Goal: Book appointment/travel/reservation

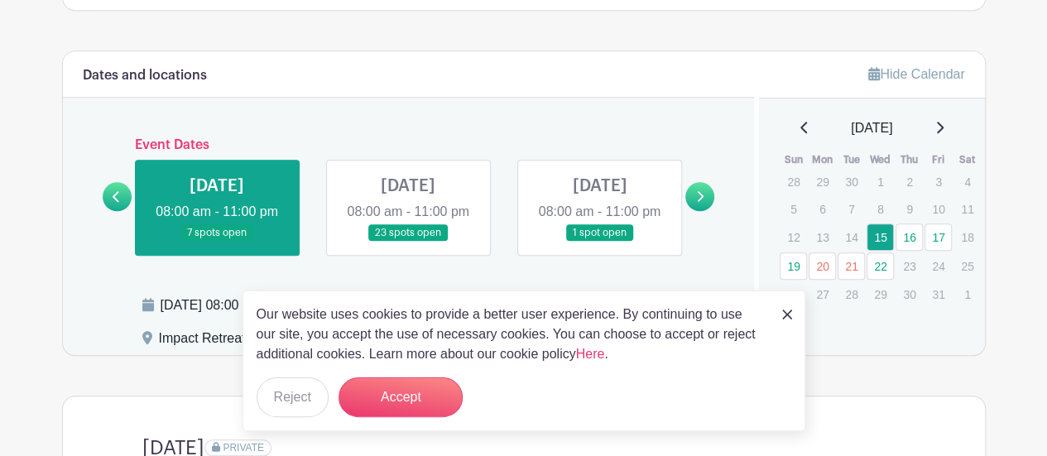
scroll to position [665, 0]
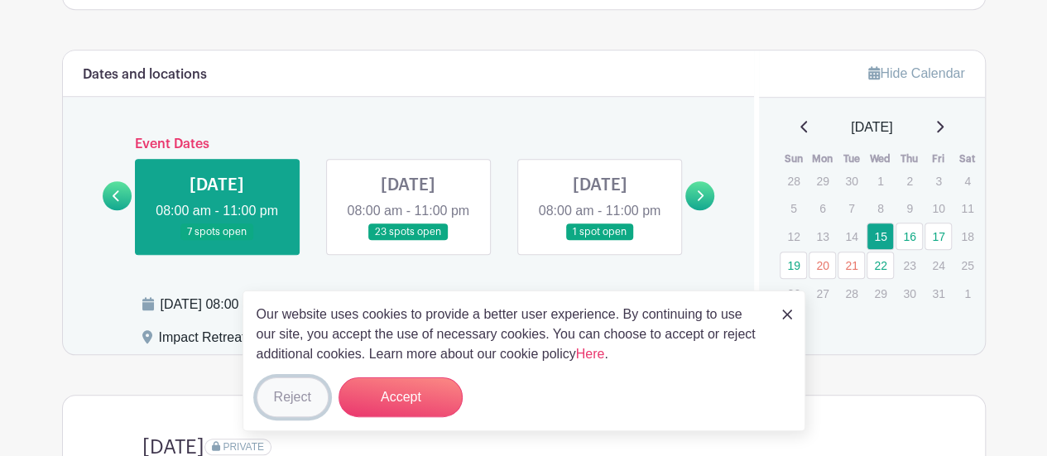
click at [277, 391] on button "Reject" at bounding box center [293, 397] width 72 height 40
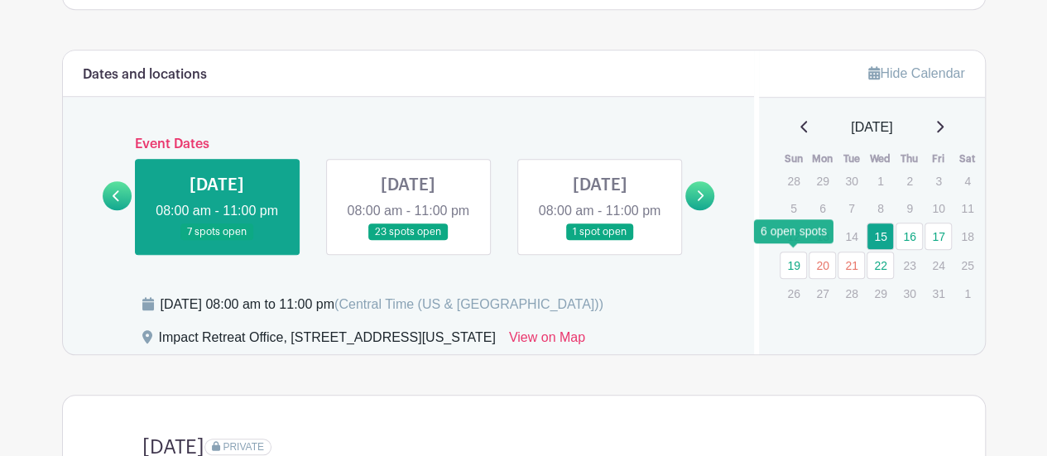
click at [795, 264] on link "19" at bounding box center [793, 265] width 27 height 27
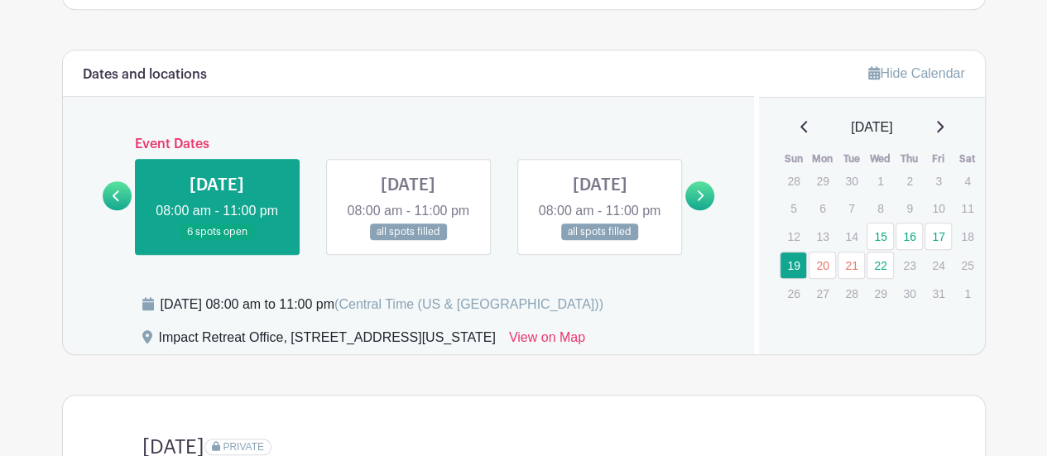
click at [217, 241] on link at bounding box center [217, 241] width 0 height 0
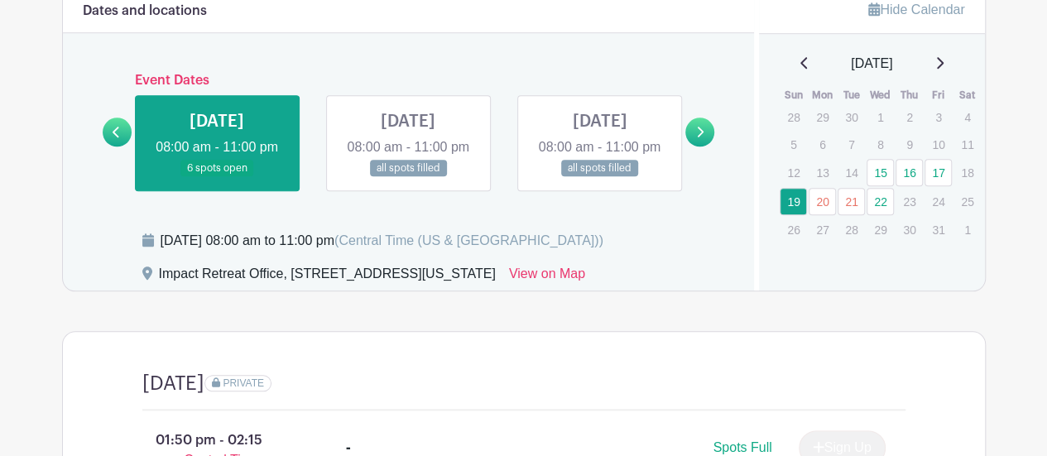
scroll to position [728, 0]
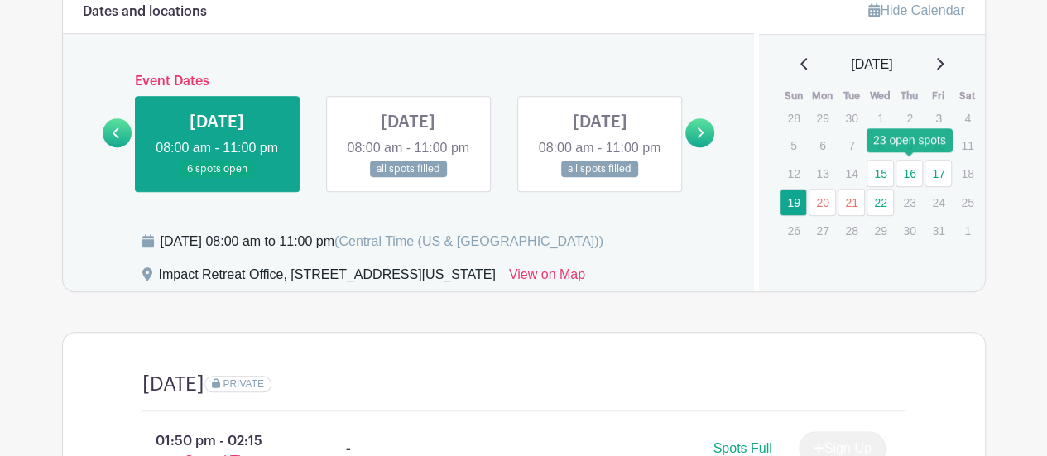
click at [915, 167] on link "16" at bounding box center [909, 173] width 27 height 27
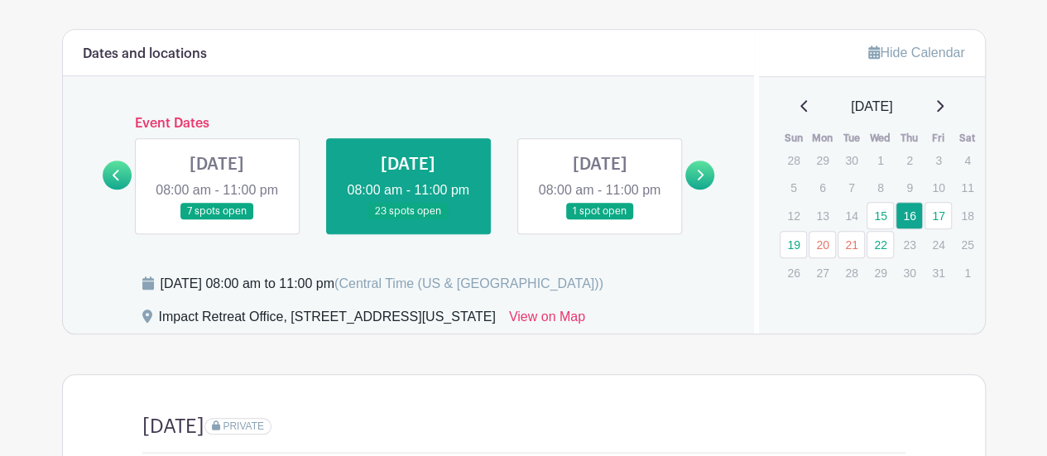
scroll to position [674, 0]
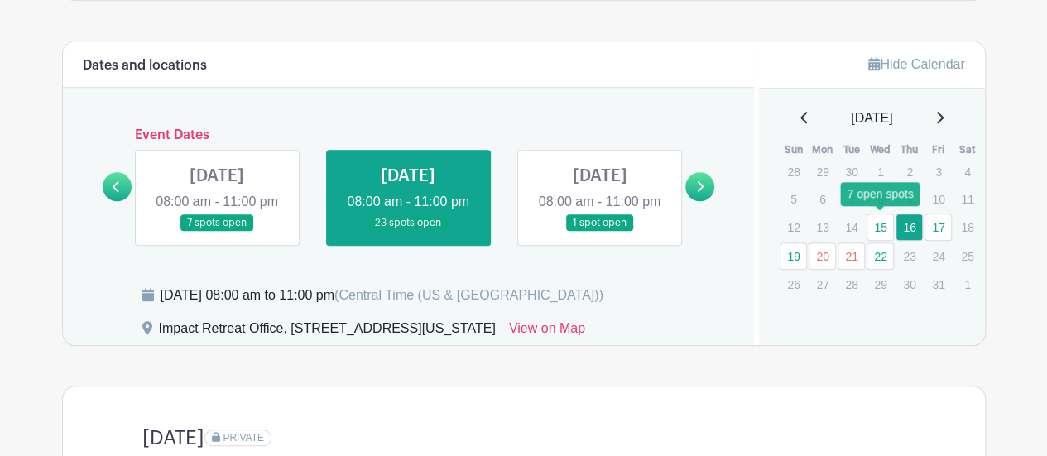
click at [886, 226] on link "15" at bounding box center [880, 227] width 27 height 27
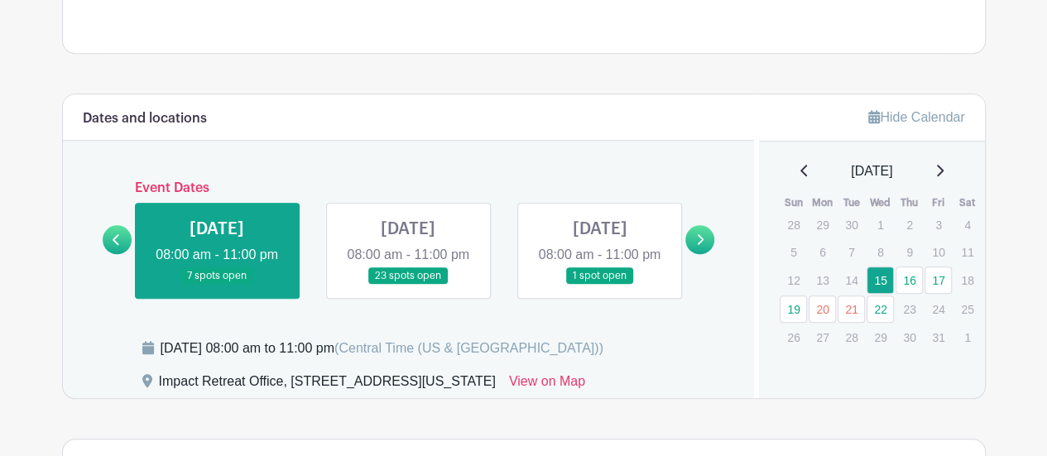
scroll to position [636, 0]
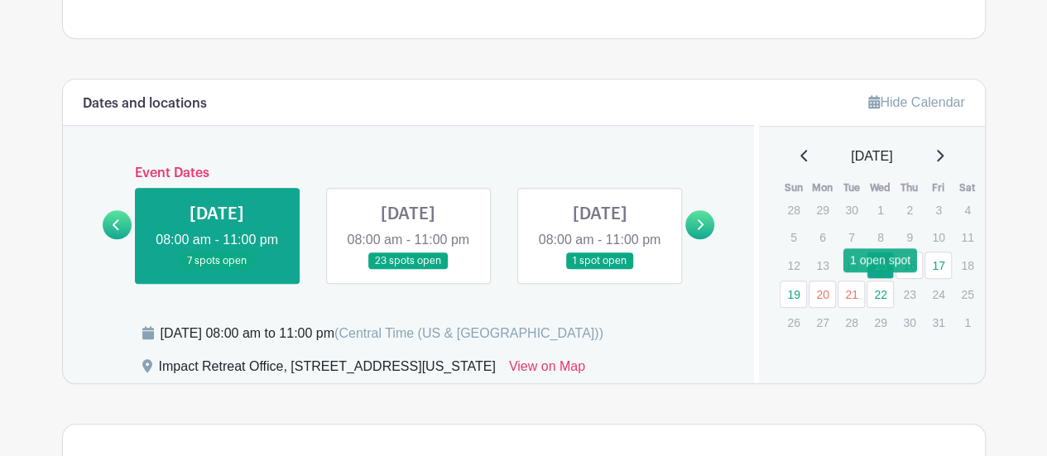
click at [884, 289] on link "22" at bounding box center [880, 294] width 27 height 27
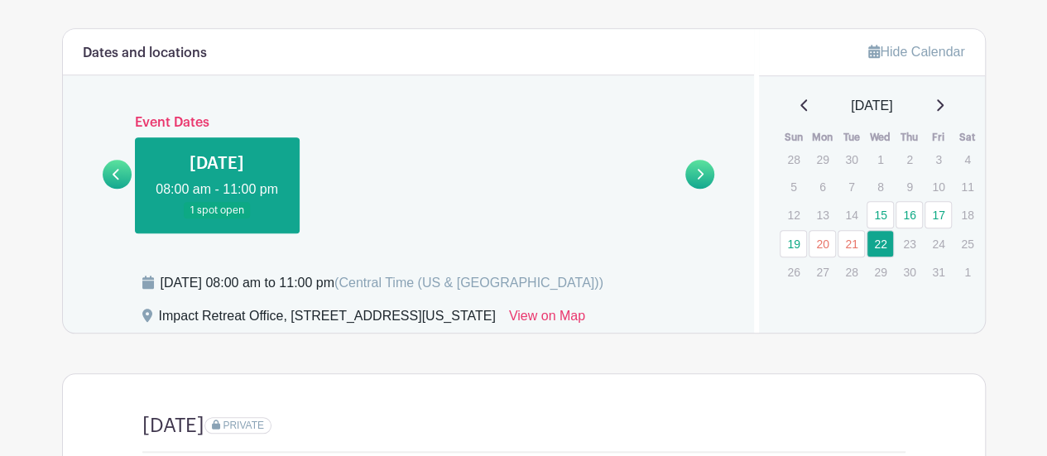
scroll to position [681, 0]
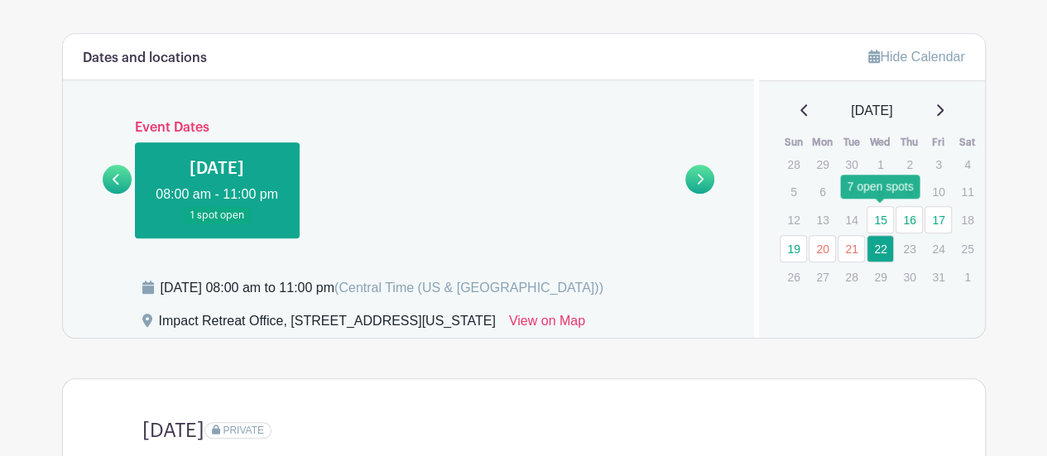
click at [882, 214] on link "15" at bounding box center [880, 219] width 27 height 27
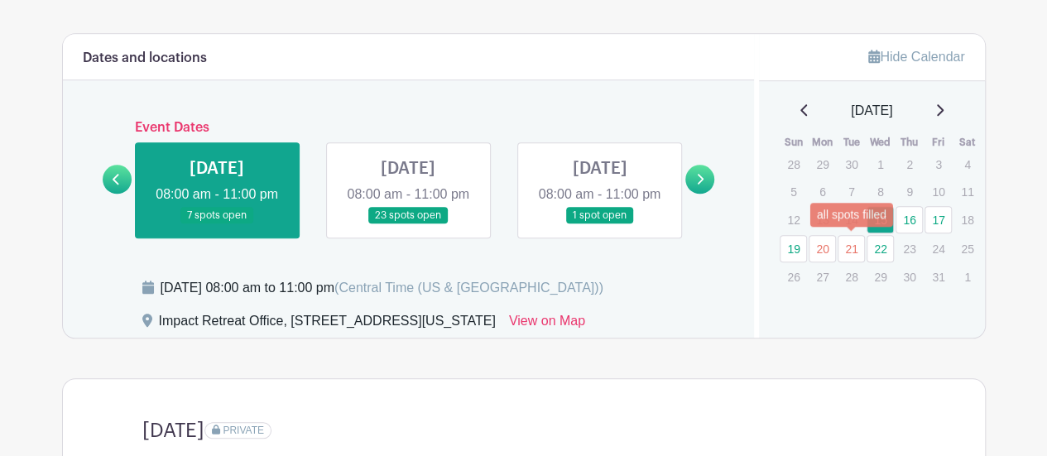
click at [853, 243] on link "21" at bounding box center [851, 248] width 27 height 27
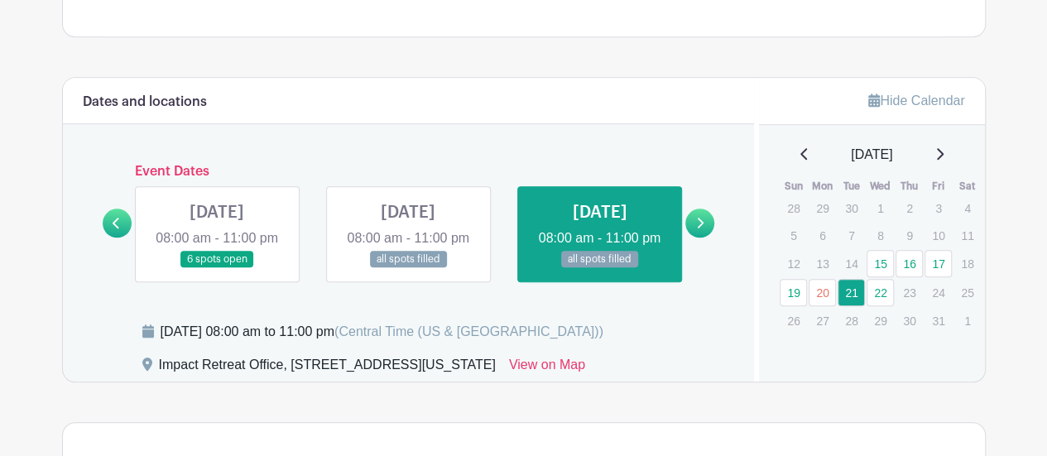
scroll to position [623, 0]
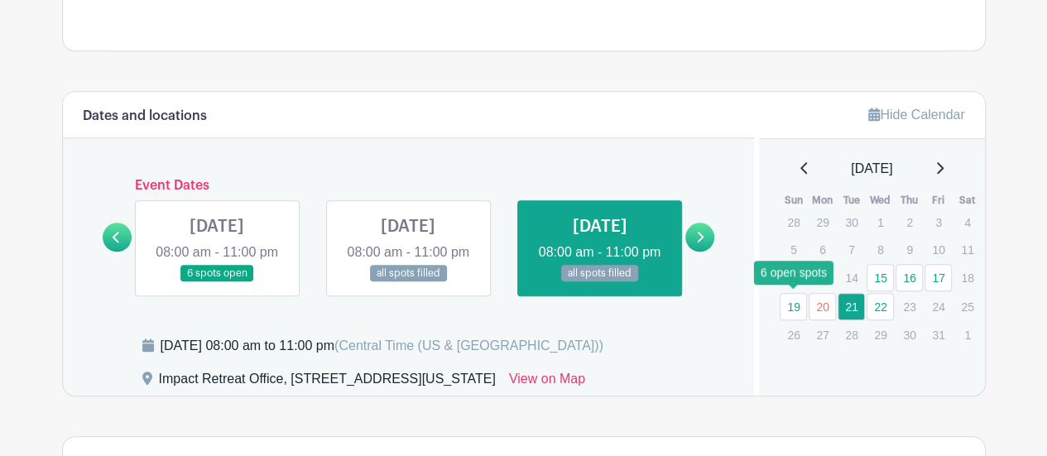
click at [800, 300] on link "19" at bounding box center [793, 306] width 27 height 27
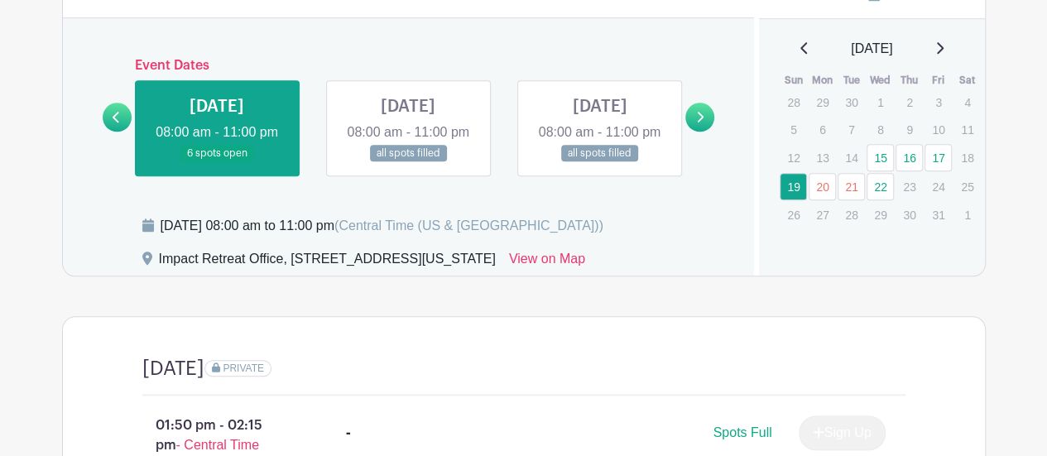
scroll to position [754, 0]
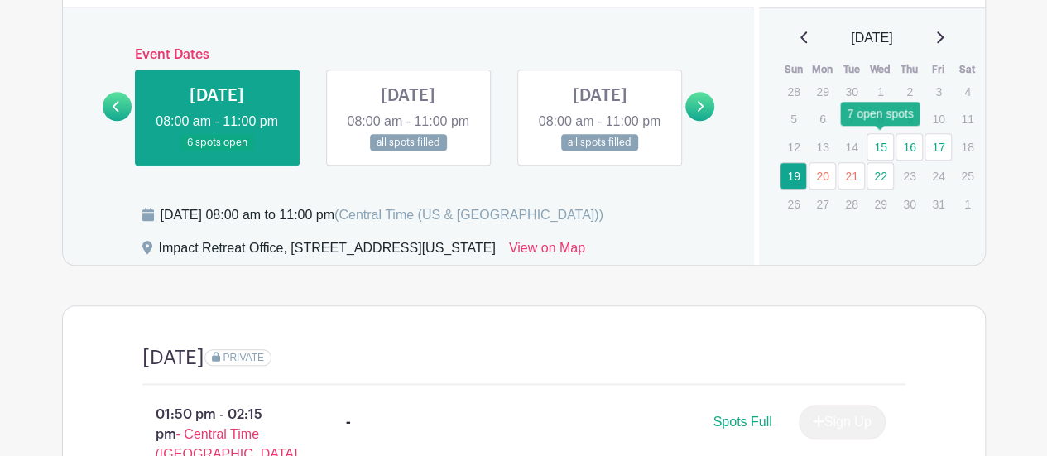
click at [886, 142] on link "15" at bounding box center [880, 146] width 27 height 27
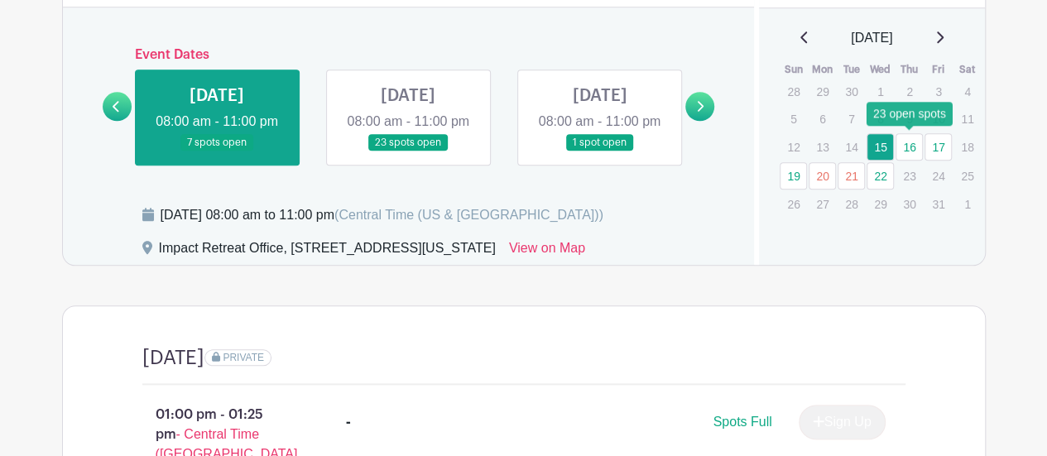
click at [909, 144] on link "16" at bounding box center [909, 146] width 27 height 27
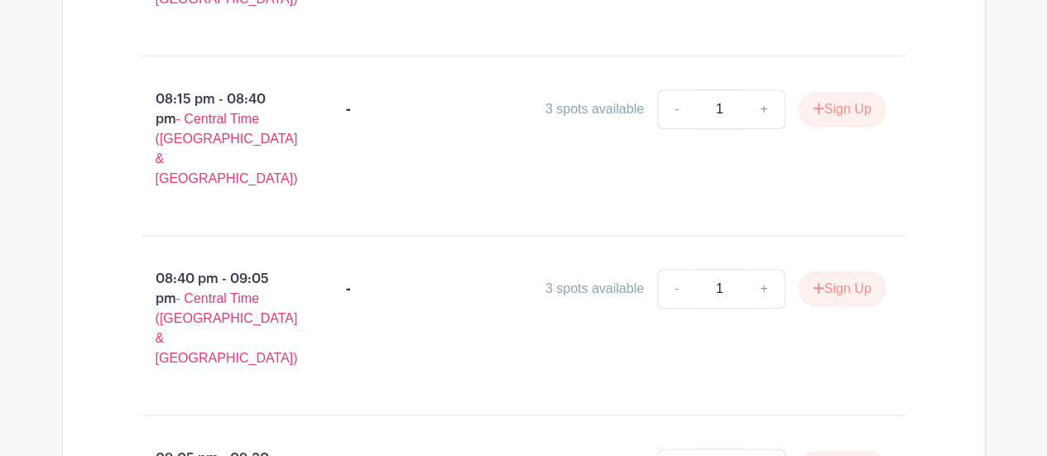
scroll to position [3941, 0]
